Goal: Contribute content: Contribute content

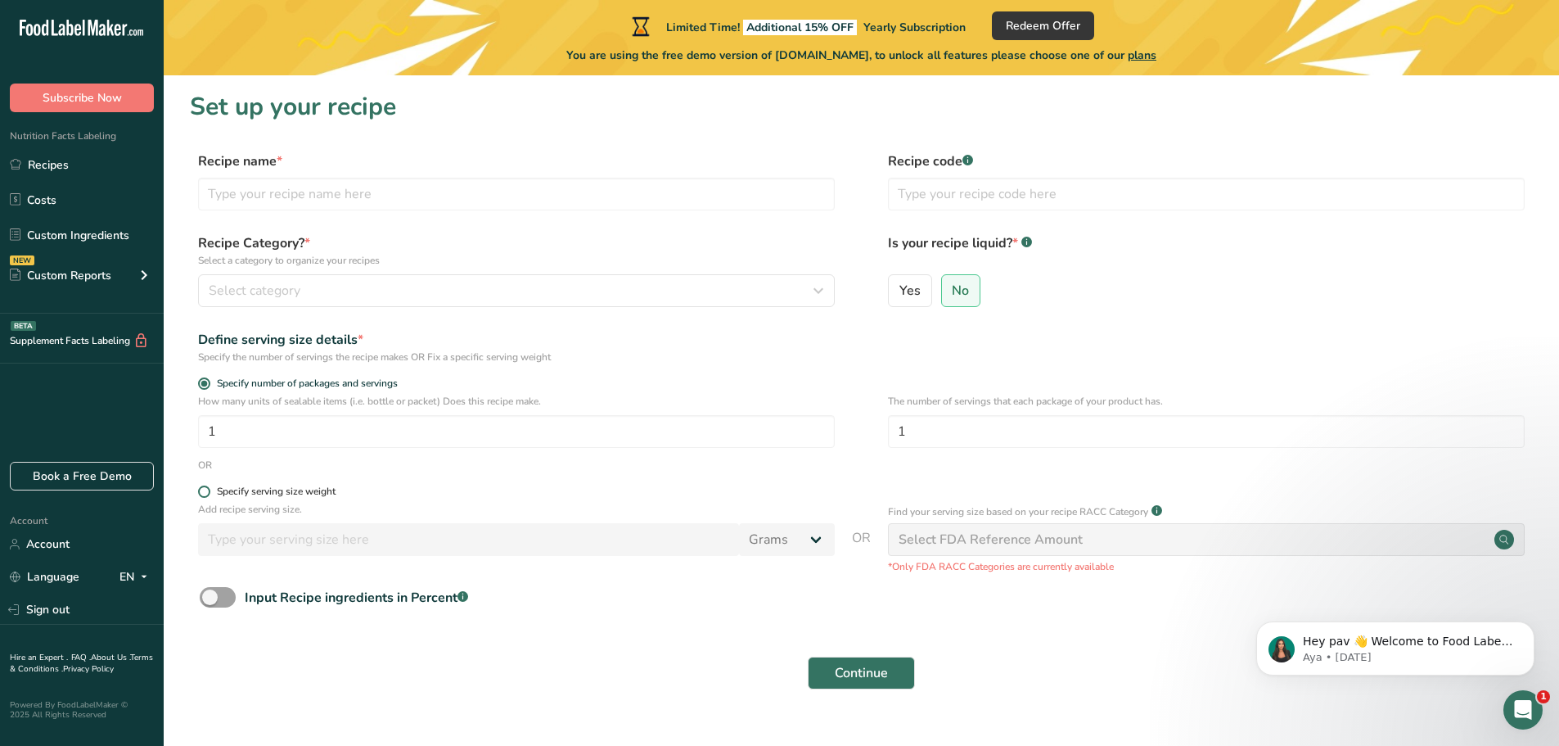
click at [327, 487] on div "Specify serving size weight" at bounding box center [276, 491] width 119 height 12
click at [209, 487] on input "Specify serving size weight" at bounding box center [203, 491] width 11 height 11
radio input "true"
radio input "false"
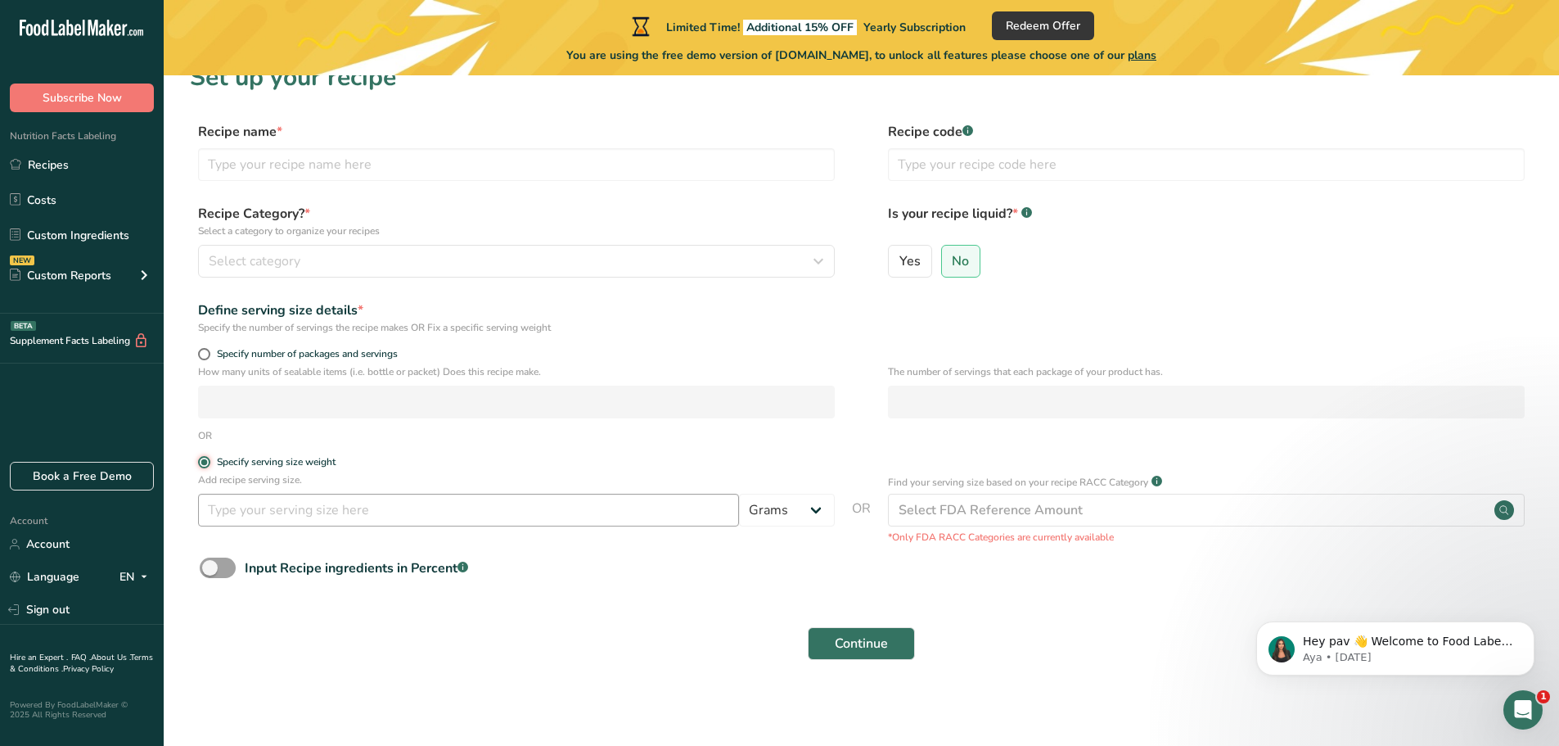
scroll to position [32, 0]
click at [782, 510] on select "Grams kg mg mcg lb oz l mL fl oz tbsp tsp cup qt gallon" at bounding box center [787, 507] width 96 height 33
click at [791, 490] on div "Add recipe serving size. Grams kg mg mcg lb oz l mL fl oz tbsp tsp cup qt gallon" at bounding box center [516, 501] width 637 height 62
click at [796, 503] on select "Grams kg mg mcg lb oz l mL fl oz tbsp tsp cup qt gallon" at bounding box center [787, 507] width 96 height 33
click at [813, 515] on select "Grams kg mg mcg lb oz l mL fl oz tbsp tsp cup qt gallon" at bounding box center [787, 507] width 96 height 33
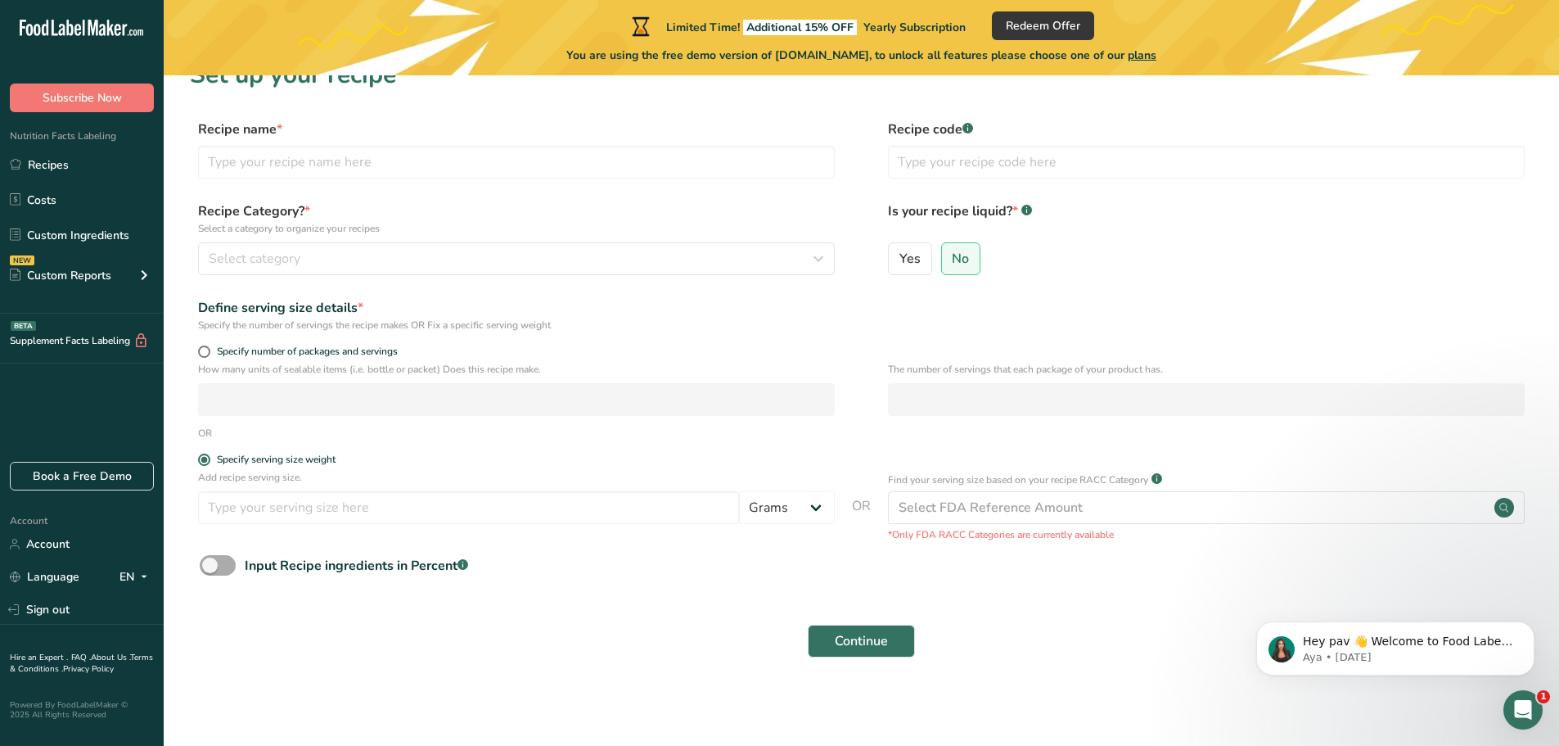
click at [231, 559] on span at bounding box center [218, 565] width 36 height 20
click at [210, 560] on input "Input Recipe ingredients in Percent .a-a{fill:#347362;}.b-a{fill:#fff;}" at bounding box center [205, 565] width 11 height 11
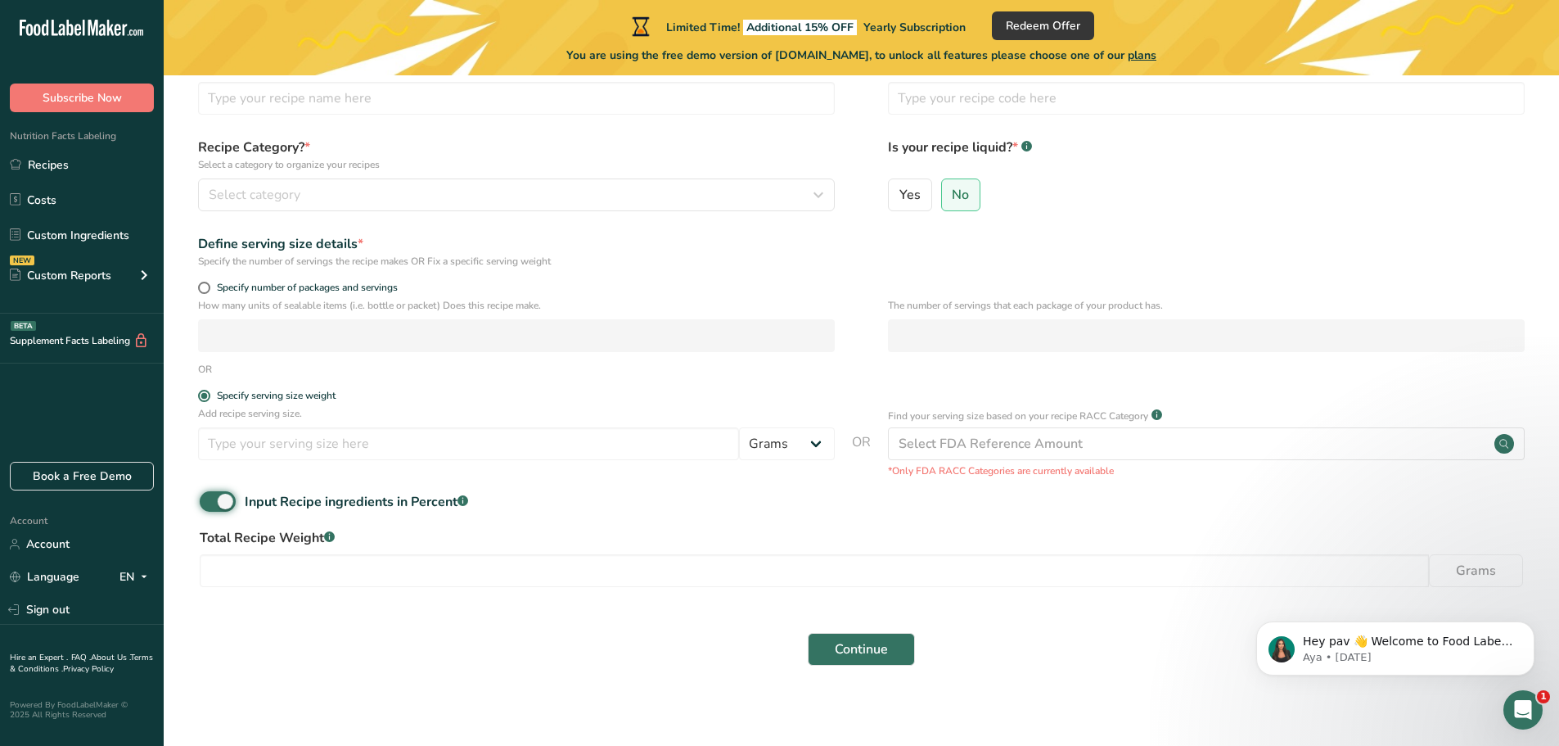
scroll to position [104, 0]
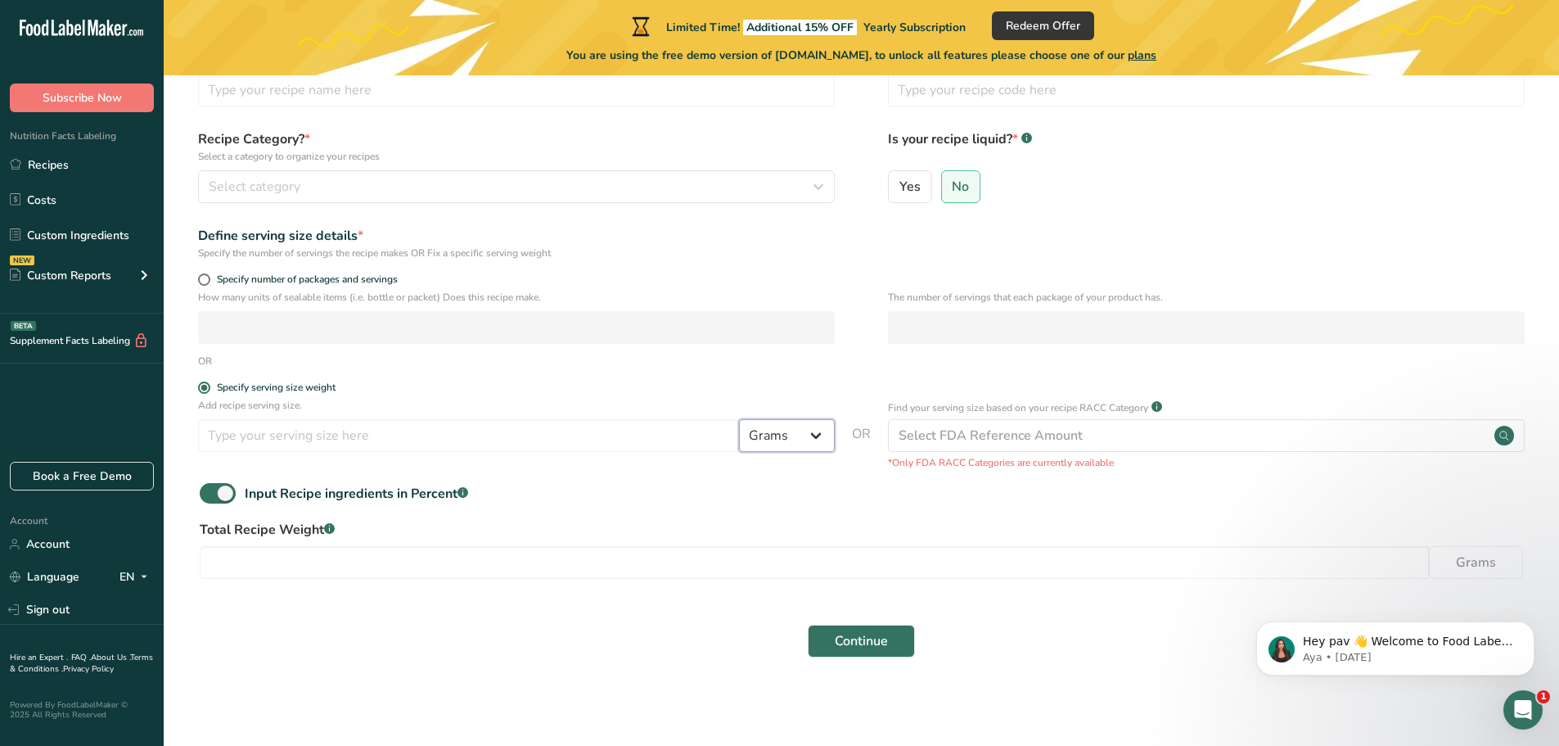
click at [795, 438] on select "Grams kg mg mcg lb oz l mL fl oz tbsp tsp cup qt gallon" at bounding box center [787, 435] width 96 height 33
click at [791, 430] on select "Grams kg mg mcg lb oz l mL fl oz tbsp tsp cup qt gallon" at bounding box center [787, 435] width 96 height 33
click at [213, 485] on span at bounding box center [218, 493] width 36 height 20
click at [210, 488] on input "Input Recipe ingredients in Percent .a-a{fill:#347362;}.b-a{fill:#fff;}" at bounding box center [205, 493] width 11 height 11
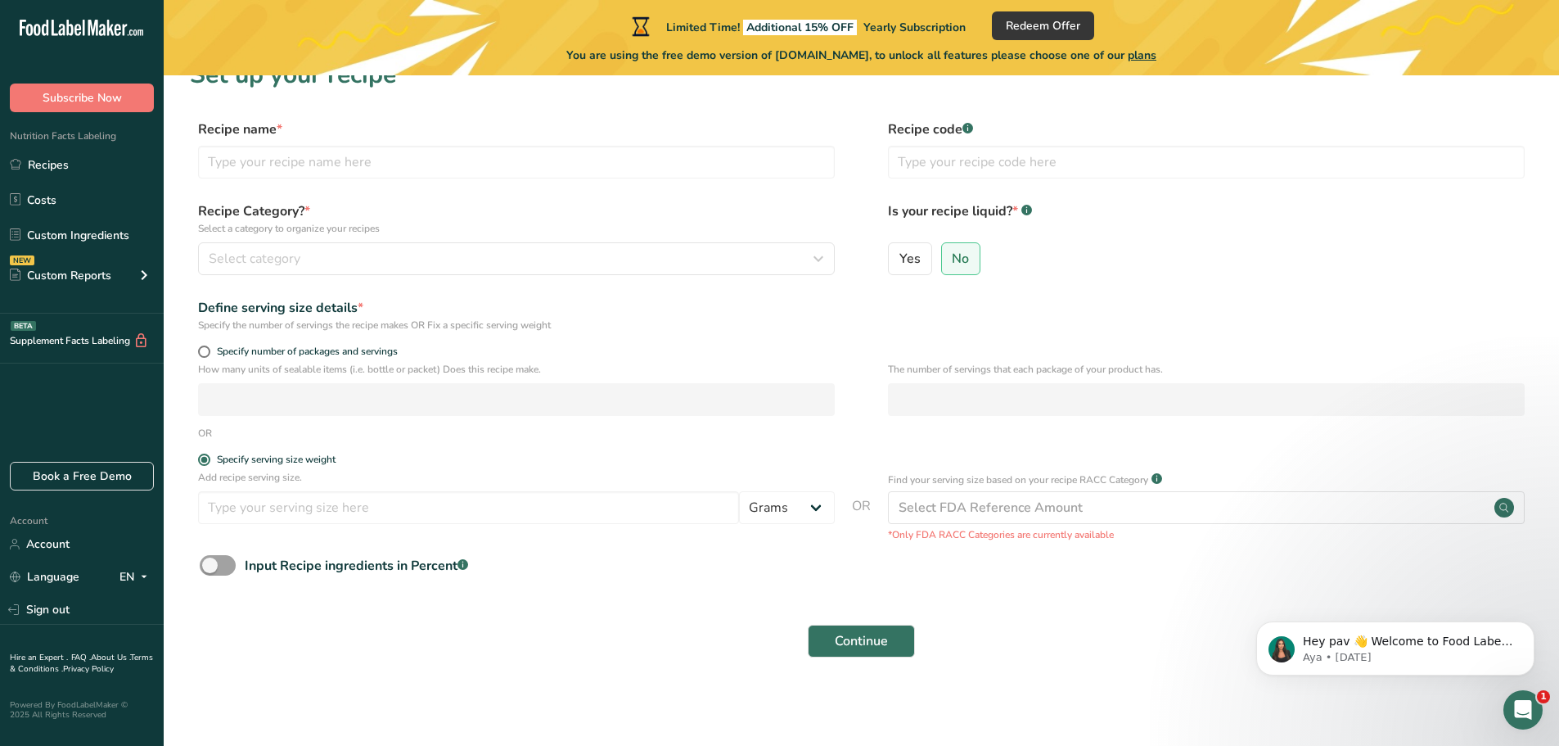
click at [219, 566] on span at bounding box center [218, 565] width 36 height 20
click at [210, 566] on input "Input Recipe ingredients in Percent .a-a{fill:#347362;}.b-a{fill:#fff;}" at bounding box center [205, 565] width 11 height 11
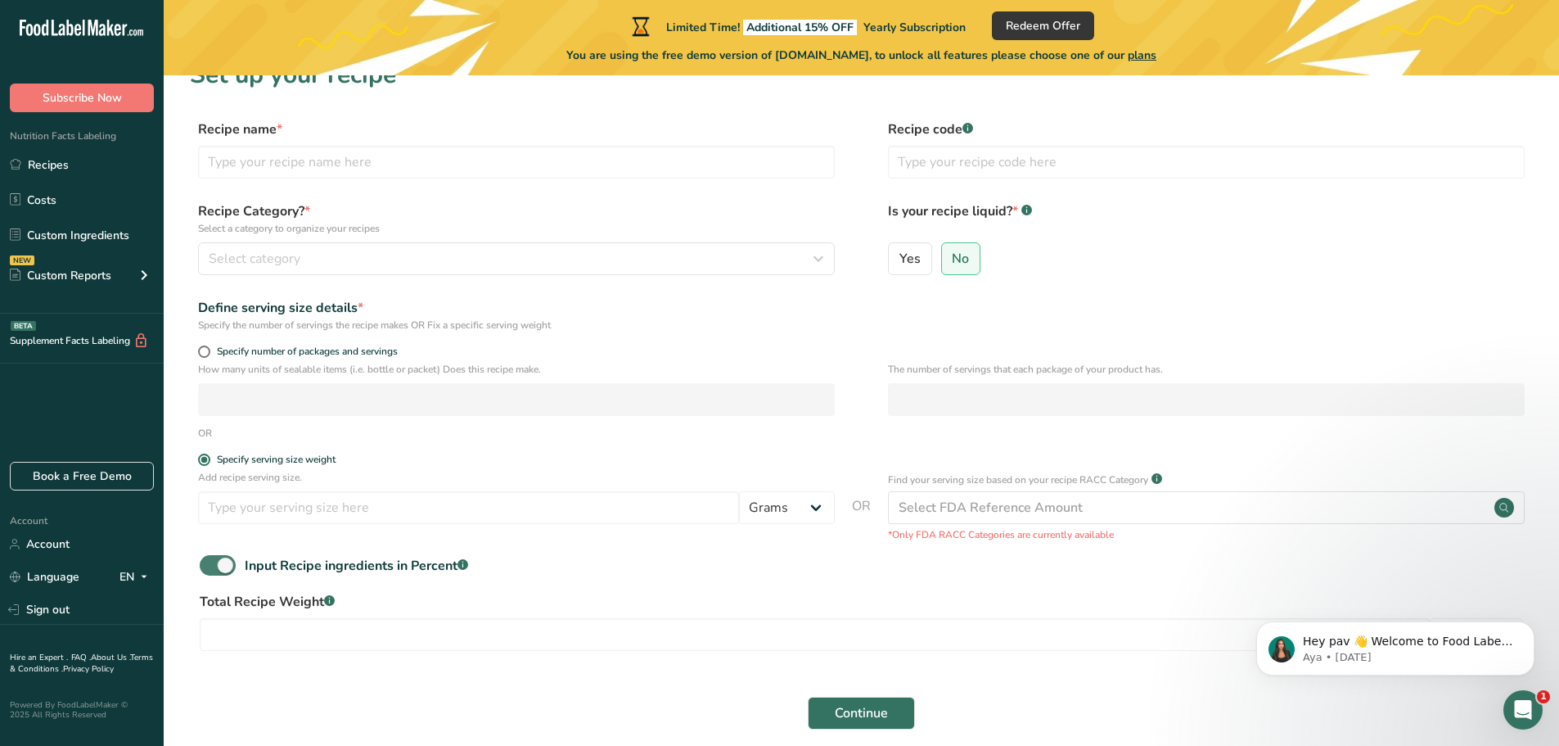
drag, startPoint x: 218, startPoint y: 577, endPoint x: 219, endPoint y: 560, distance: 17.3
click at [218, 577] on div "Input Recipe ingredients in Percent .a-a{fill:#347362;}.b-a{fill:#fff;}" at bounding box center [861, 572] width 1343 height 34
click at [219, 561] on span at bounding box center [218, 565] width 36 height 20
click at [210, 561] on input "Input Recipe ingredients in Percent .a-a{fill:#347362;}.b-a{fill:#fff;}" at bounding box center [205, 565] width 11 height 11
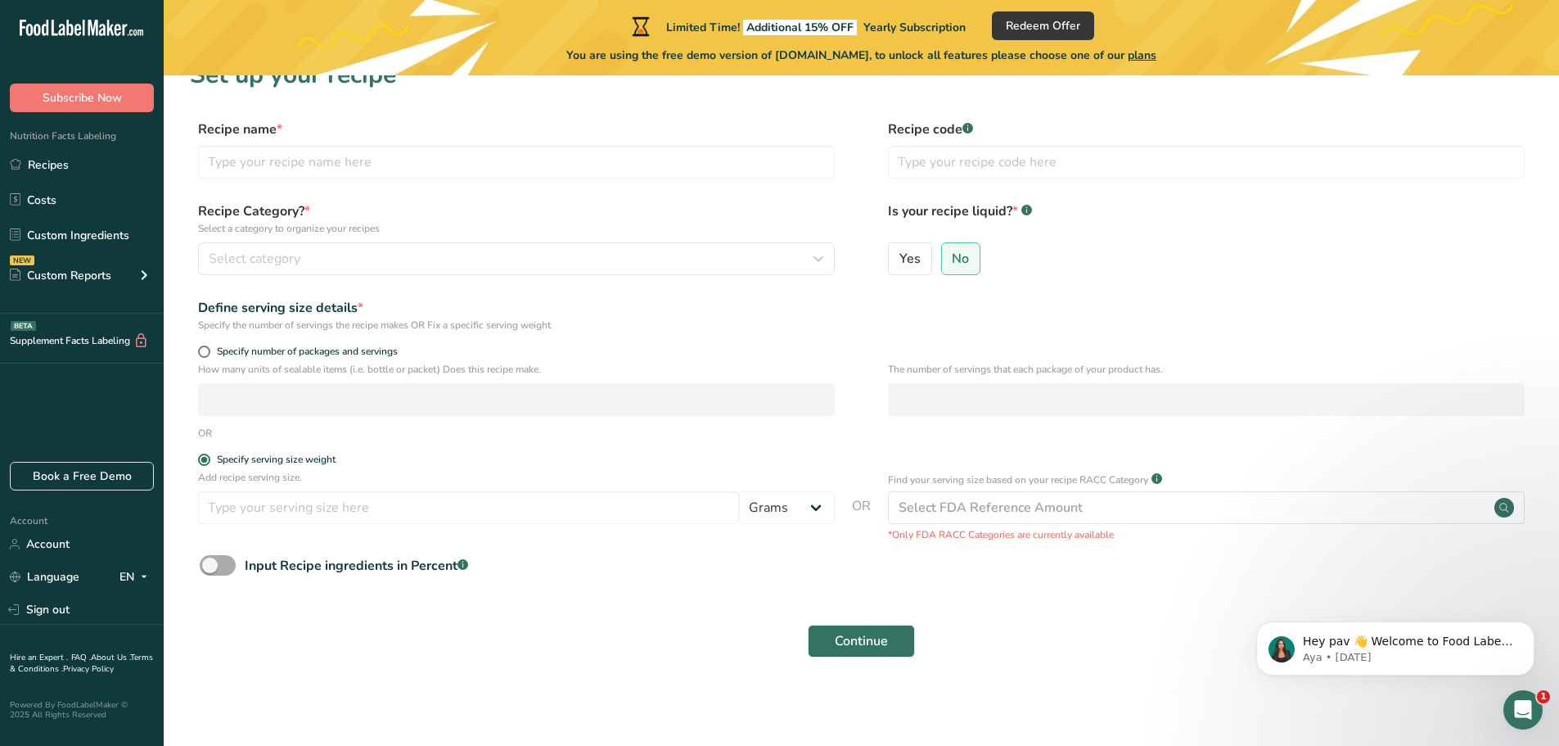
click at [219, 560] on span at bounding box center [218, 565] width 36 height 20
click at [210, 560] on input "Input Recipe ingredients in Percent .a-a{fill:#347362;}.b-a{fill:#fff;}" at bounding box center [205, 565] width 11 height 11
checkbox input "true"
